Goal: Task Accomplishment & Management: Use online tool/utility

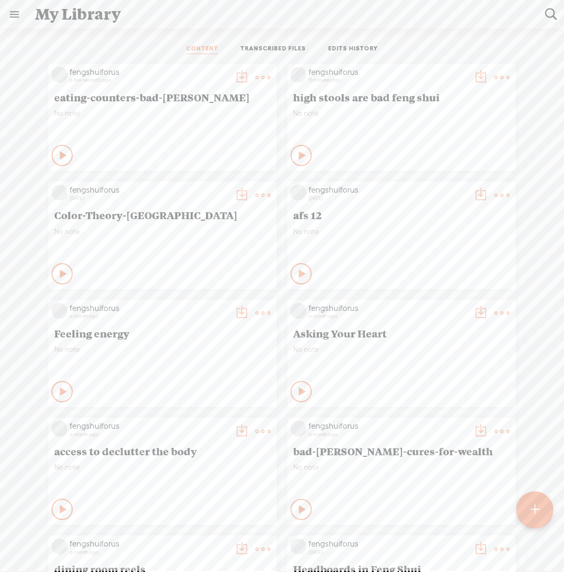
scroll to position [9, 0]
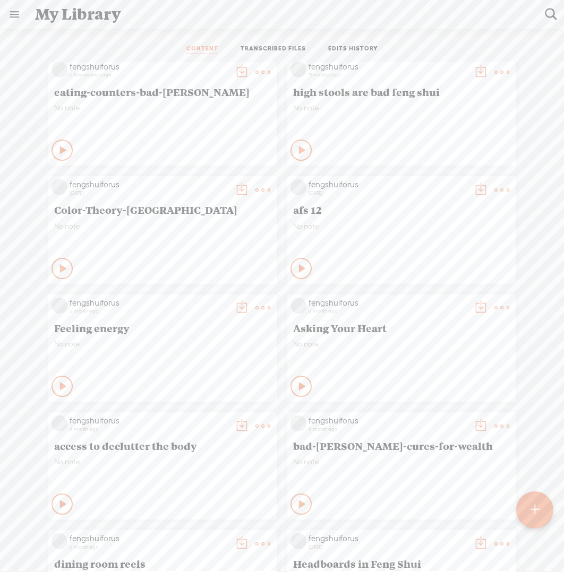
click at [530, 509] on t at bounding box center [534, 510] width 9 height 24
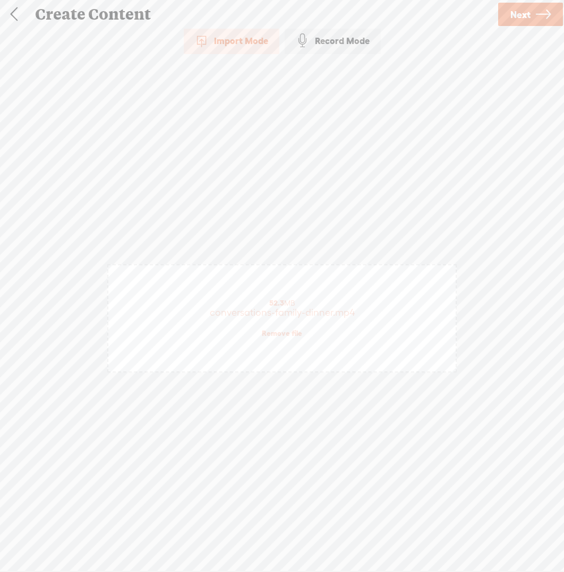
click at [533, 16] on link "Next" at bounding box center [530, 14] width 65 height 23
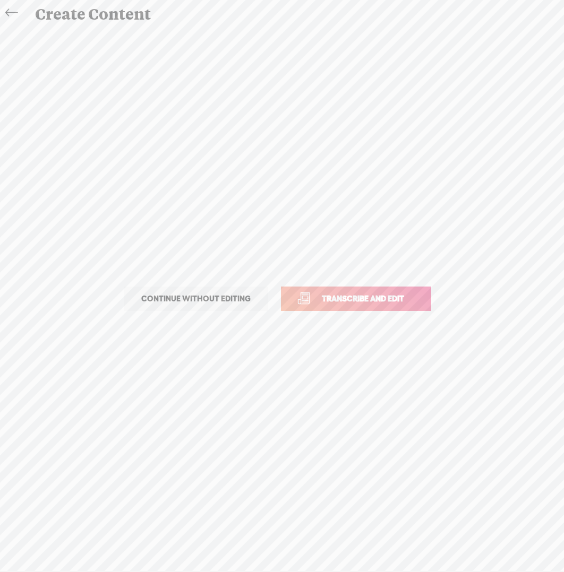
click at [412, 296] on span "Transcribe and edit" at bounding box center [362, 298] width 105 height 12
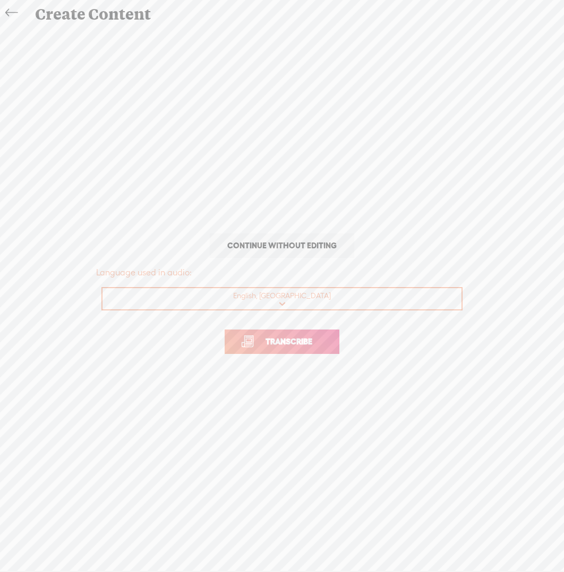
click at [315, 335] on span "Transcribe" at bounding box center [288, 341] width 69 height 12
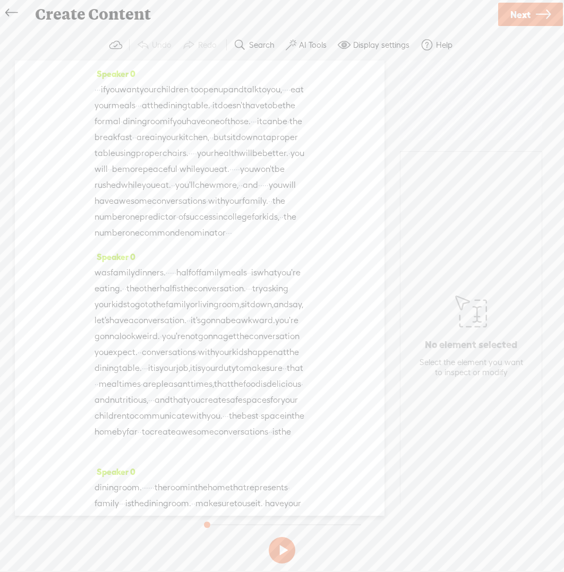
click at [515, 18] on span "Next" at bounding box center [520, 14] width 20 height 27
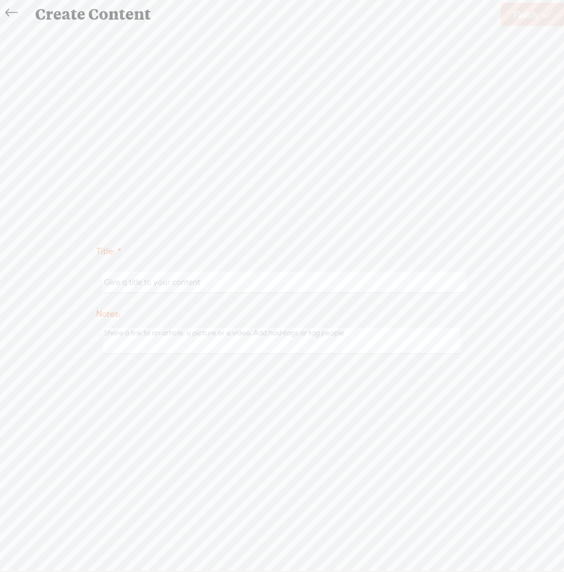
click at [410, 283] on input "text" at bounding box center [284, 282] width 364 height 21
paste input "conversations-family-dinner"
type input "conversations-family-dinner"
click at [536, 18] on span "Finish" at bounding box center [525, 14] width 24 height 27
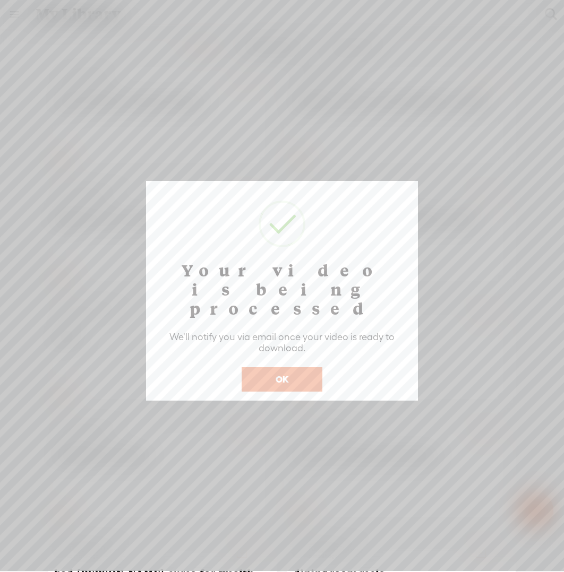
click at [278, 367] on button "OK" at bounding box center [281, 379] width 81 height 24
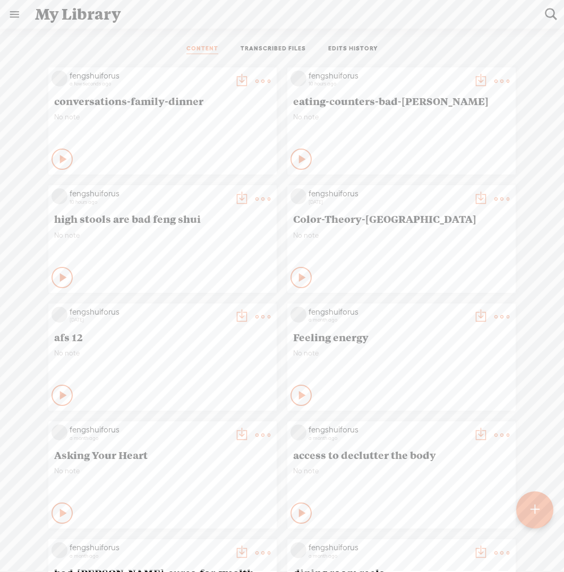
click at [532, 509] on t at bounding box center [534, 509] width 9 height 23
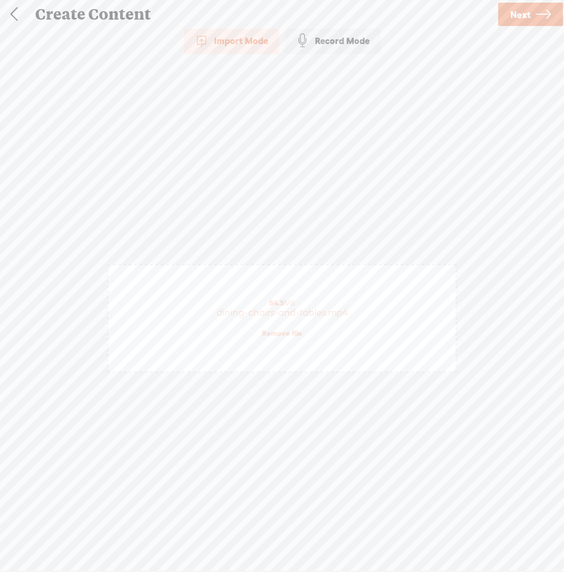
click at [519, 20] on span "Next" at bounding box center [520, 14] width 20 height 27
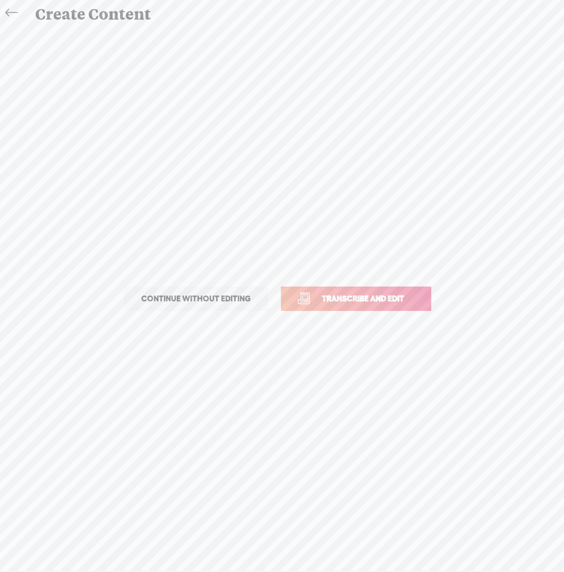
click at [386, 304] on link "Transcribe and edit" at bounding box center [356, 299] width 150 height 24
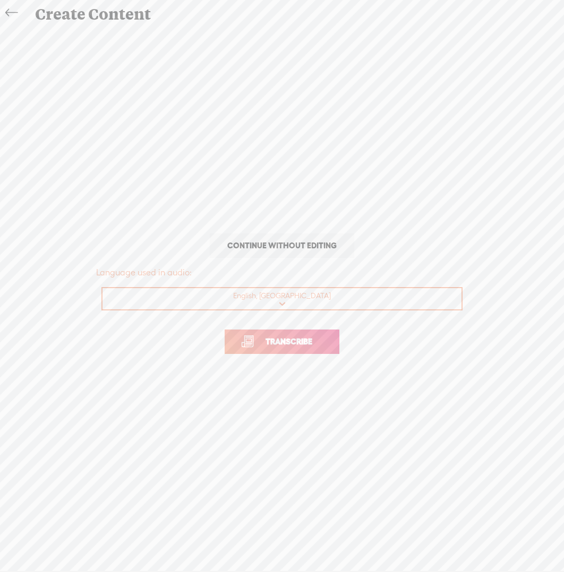
click at [298, 348] on link "Transcribe" at bounding box center [281, 342] width 115 height 24
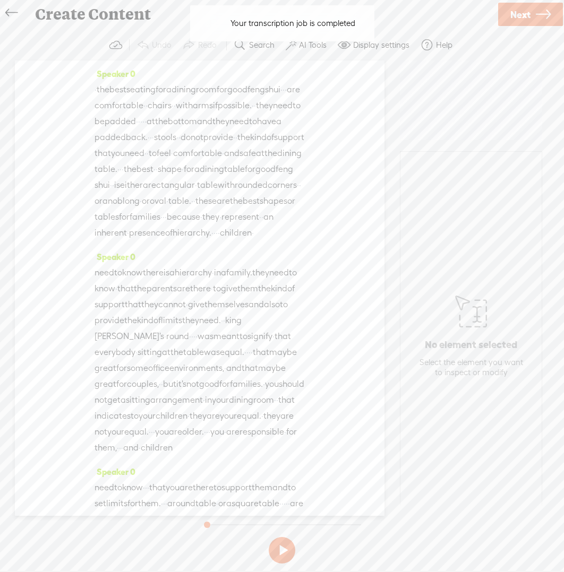
click at [517, 14] on span "Next" at bounding box center [520, 14] width 20 height 27
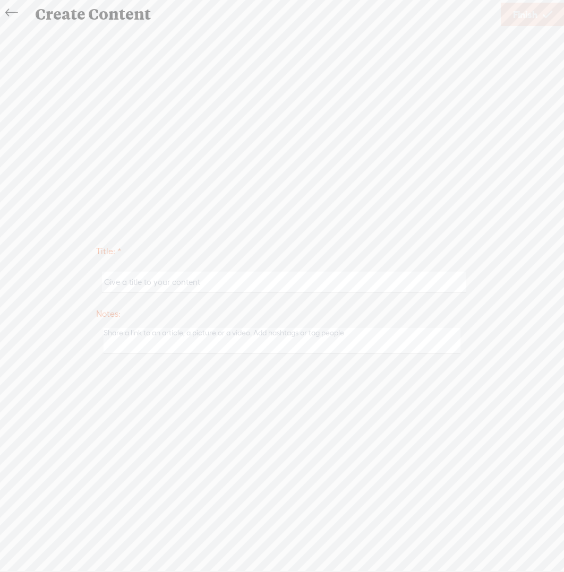
click at [266, 282] on input "text" at bounding box center [284, 282] width 364 height 21
paste input "dining-chairs-and-tables"
type input "dining-chairs-and-tables"
click at [526, 16] on span "Finish" at bounding box center [525, 14] width 24 height 27
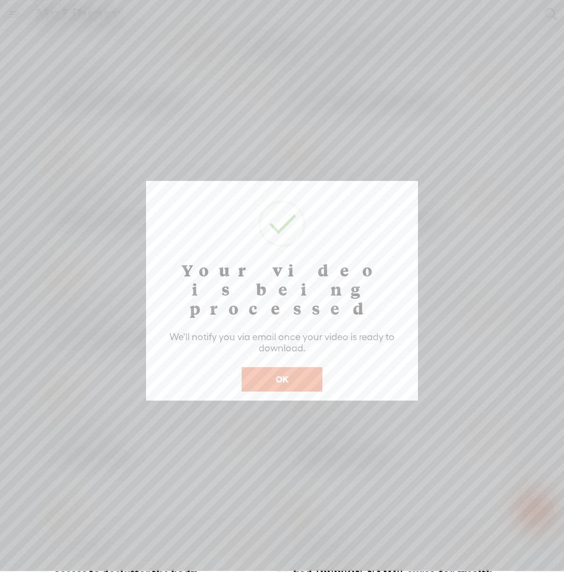
click at [303, 367] on button "OK" at bounding box center [281, 379] width 81 height 24
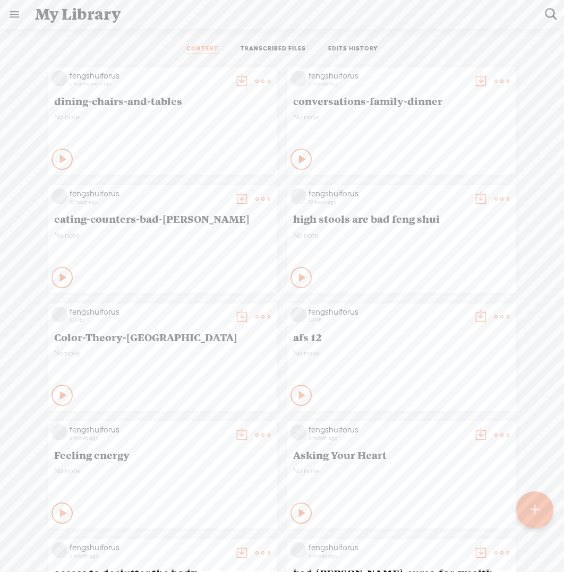
click at [523, 509] on div at bounding box center [534, 509] width 39 height 39
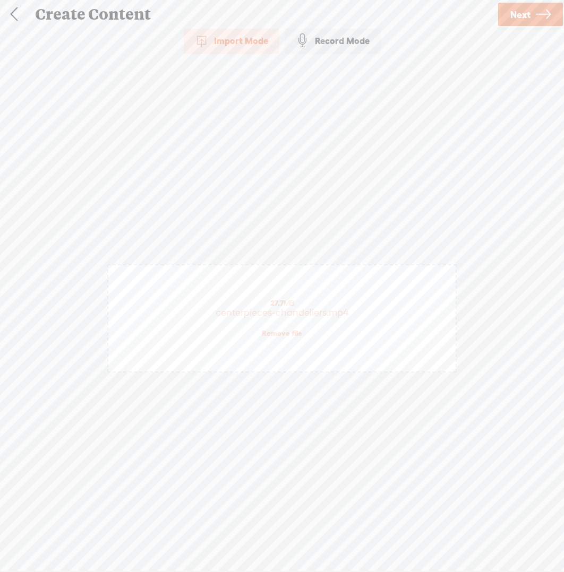
click at [528, 16] on span "Next" at bounding box center [520, 14] width 20 height 27
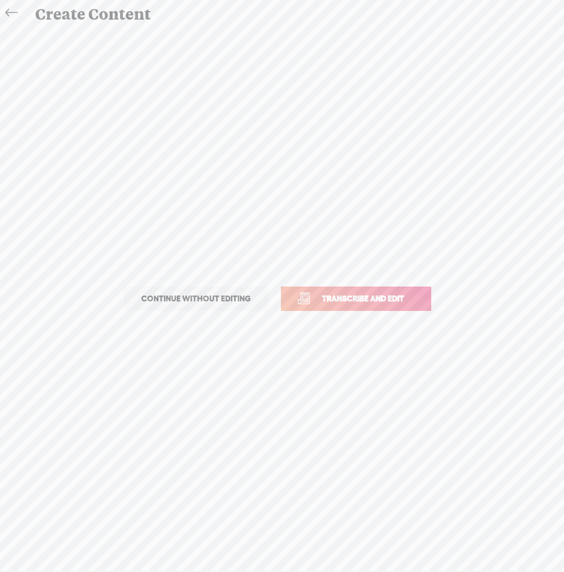
click at [382, 301] on span "Transcribe and edit" at bounding box center [362, 298] width 105 height 12
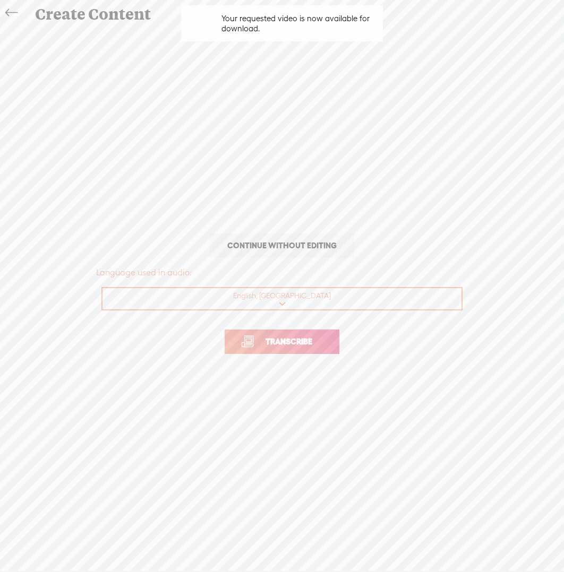
click at [300, 343] on span "Transcribe" at bounding box center [288, 341] width 69 height 12
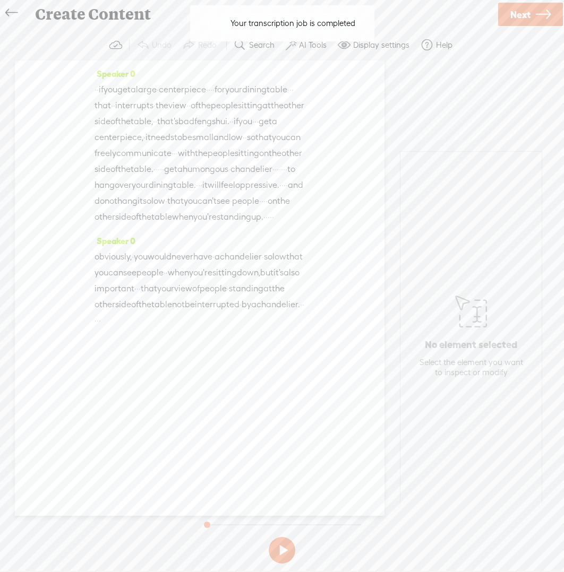
click at [520, 13] on span "Next" at bounding box center [520, 14] width 20 height 27
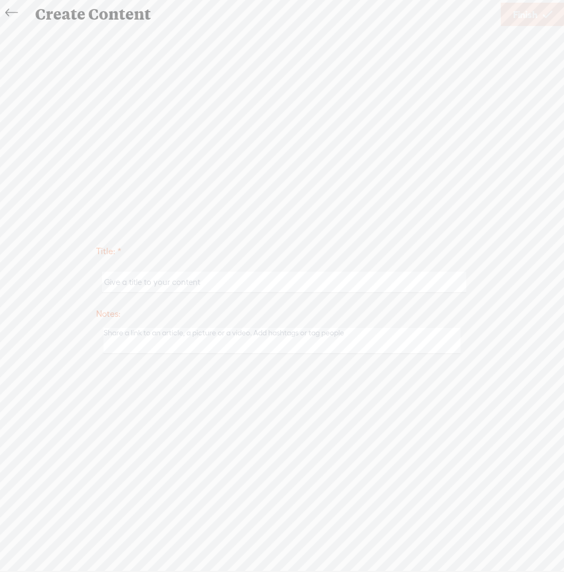
click at [275, 280] on input "text" at bounding box center [284, 282] width 364 height 21
paste input "centerpieces-chandeliers"
type input "centerpieces-chandeliers"
click at [533, 15] on span "Finish" at bounding box center [525, 14] width 24 height 27
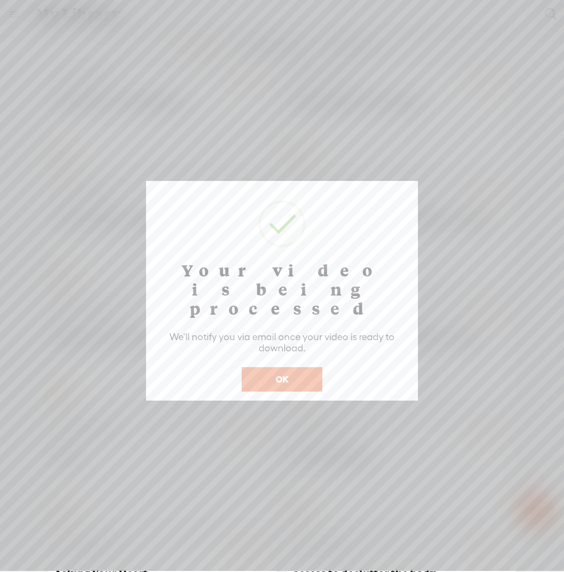
click at [295, 367] on button "OK" at bounding box center [281, 379] width 81 height 24
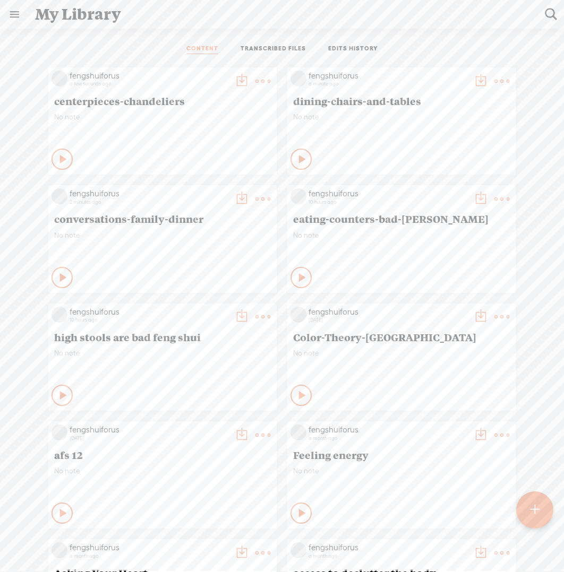
click at [234, 192] on t at bounding box center [241, 199] width 15 height 15
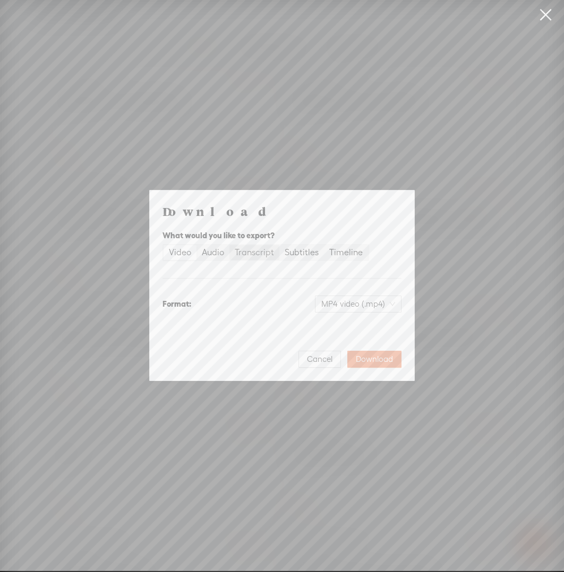
click at [257, 253] on div "Transcript" at bounding box center [254, 252] width 39 height 15
click at [229, 245] on input "Transcript" at bounding box center [229, 245] width 0 height 0
drag, startPoint x: 369, startPoint y: 358, endPoint x: 374, endPoint y: 353, distance: 6.4
click at [369, 358] on span "Download" at bounding box center [374, 359] width 37 height 11
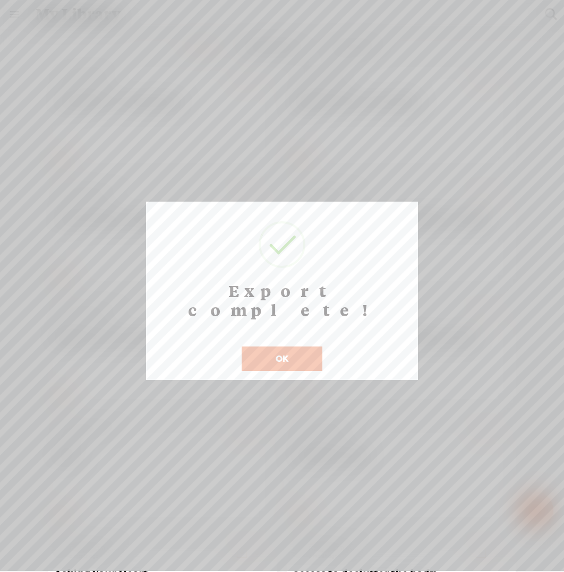
click at [280, 347] on button "OK" at bounding box center [281, 359] width 81 height 24
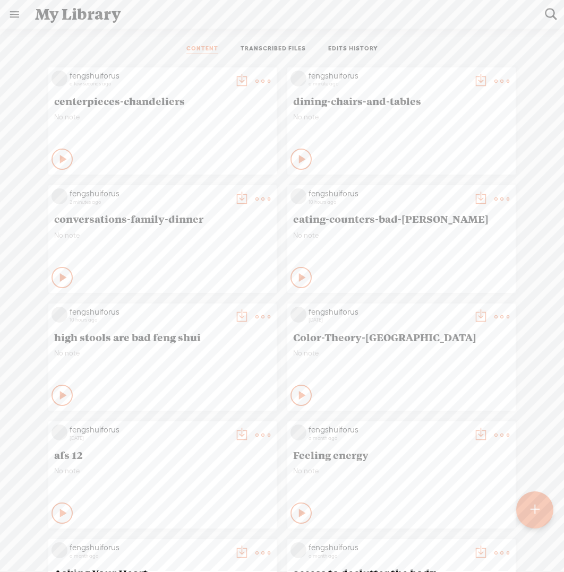
click at [473, 79] on t at bounding box center [480, 81] width 15 height 15
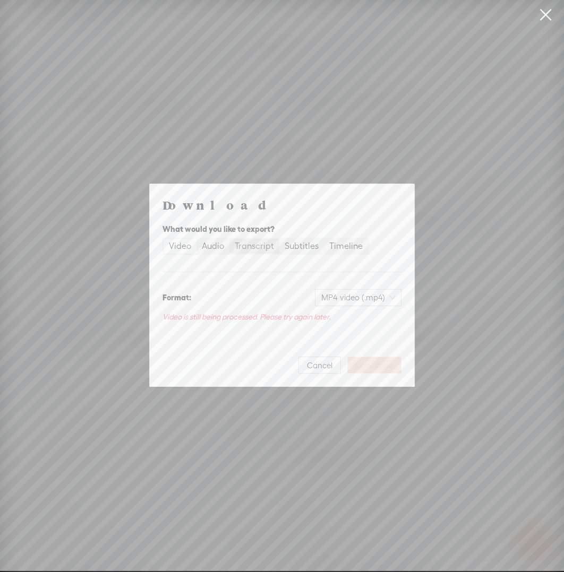
click at [259, 246] on div "Transcript" at bounding box center [254, 246] width 39 height 15
click at [229, 239] on input "Transcript" at bounding box center [229, 239] width 0 height 0
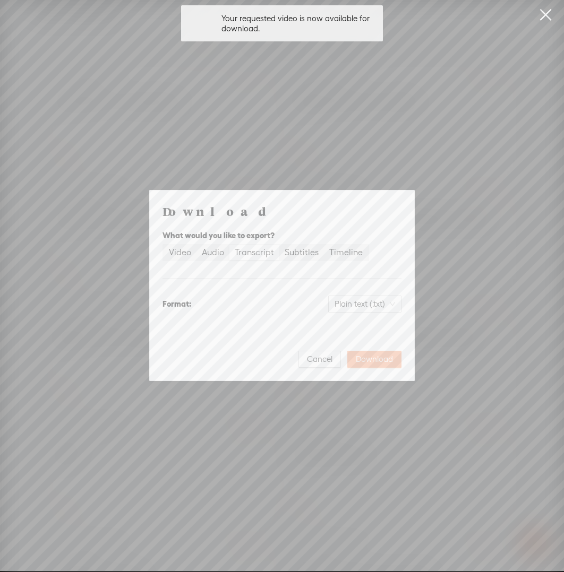
click at [361, 355] on span "Download" at bounding box center [374, 359] width 37 height 11
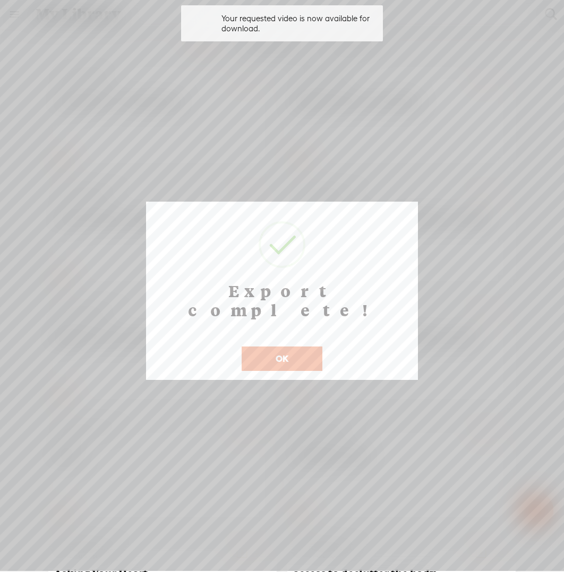
click at [276, 348] on button "OK" at bounding box center [281, 359] width 81 height 24
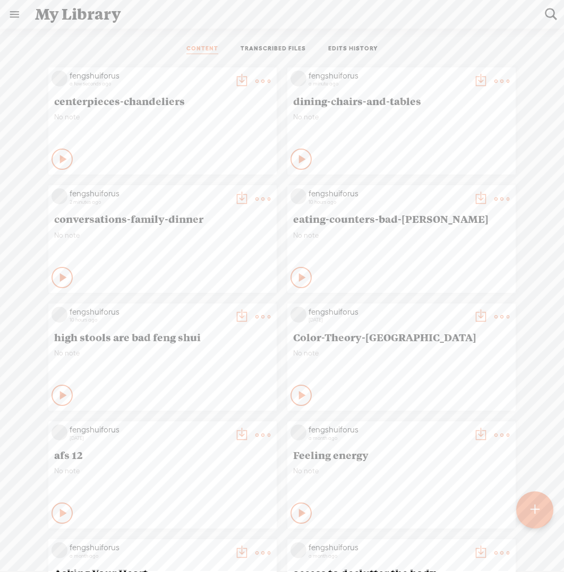
click at [234, 81] on t at bounding box center [241, 81] width 15 height 15
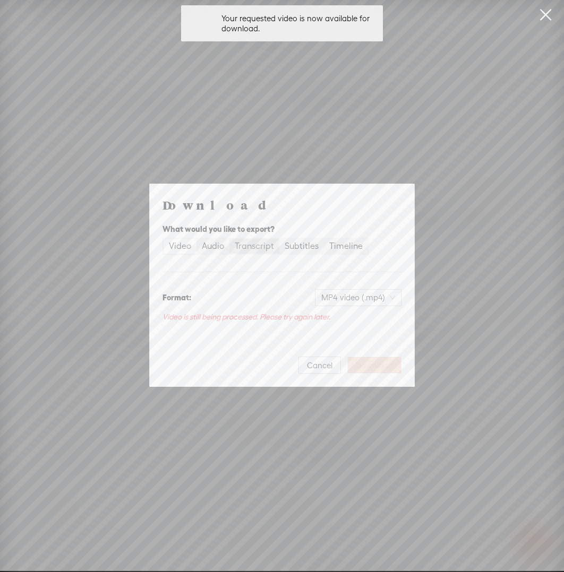
click at [249, 245] on div "Transcript" at bounding box center [254, 246] width 39 height 15
click at [229, 239] on input "Transcript" at bounding box center [229, 239] width 0 height 0
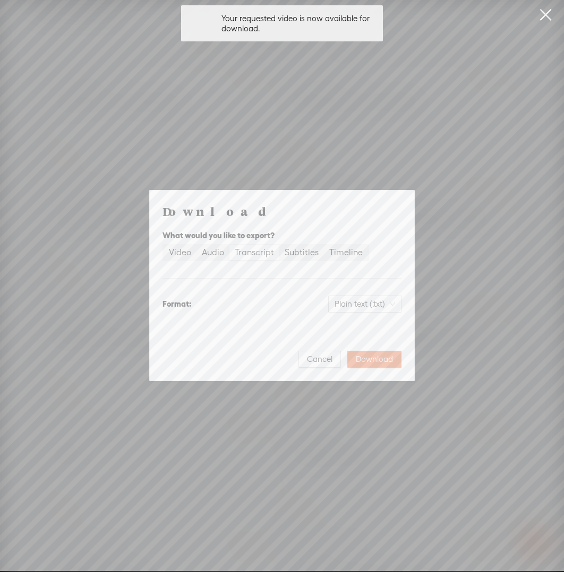
click at [366, 362] on span "Download" at bounding box center [374, 359] width 37 height 11
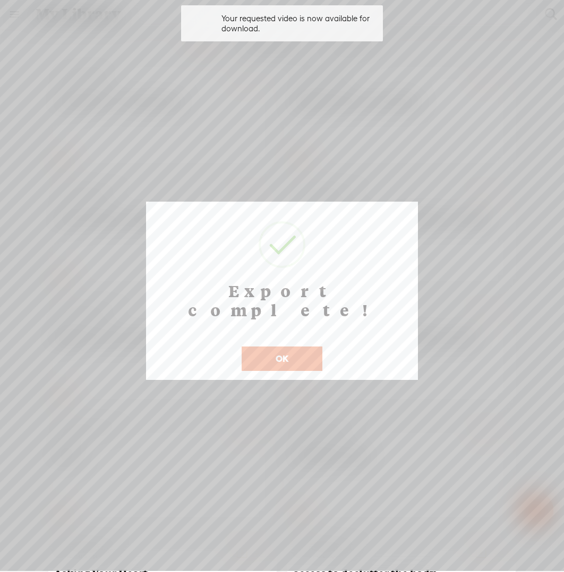
click at [275, 347] on button "OK" at bounding box center [281, 359] width 81 height 24
